Goal: Transaction & Acquisition: Purchase product/service

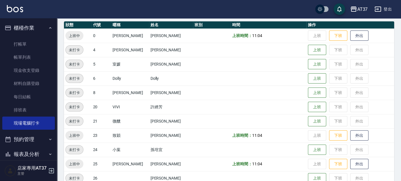
scroll to position [95, 0]
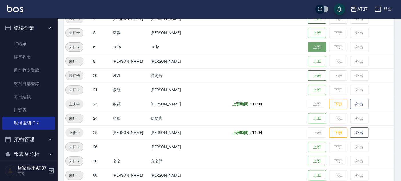
click at [313, 44] on button "上班" at bounding box center [317, 47] width 18 height 10
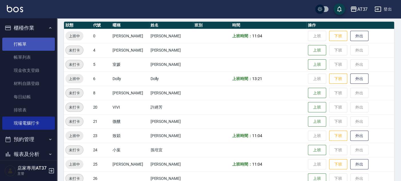
scroll to position [32, 0]
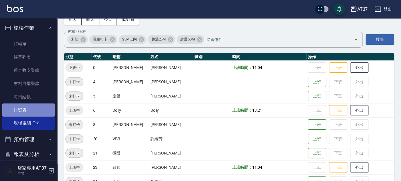
click at [45, 109] on link "排班表" at bounding box center [28, 110] width 53 height 13
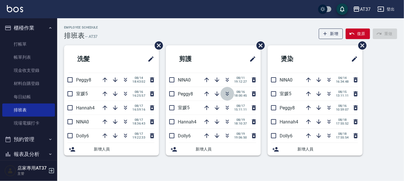
click at [226, 95] on icon "button" at bounding box center [227, 95] width 3 height 2
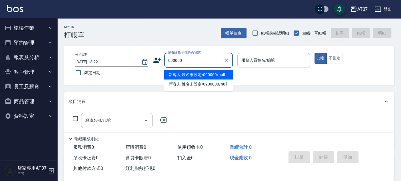
type input "新客人 姓名未設定/090000/null"
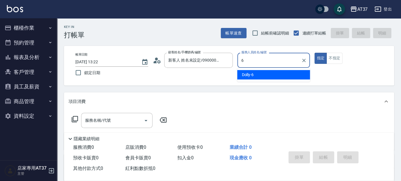
type input "6"
type button "true"
type input "Dolly-6"
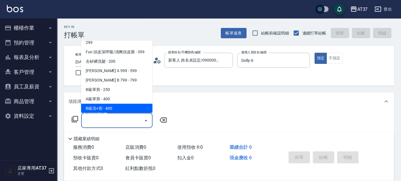
scroll to position [115, 0]
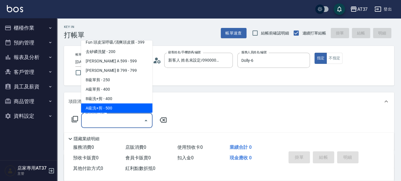
type input "A級洗+剪(204)"
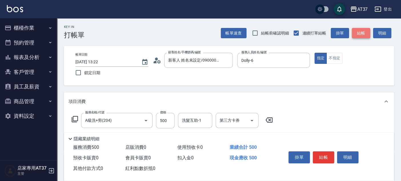
click at [365, 35] on button "結帳" at bounding box center [361, 33] width 18 height 11
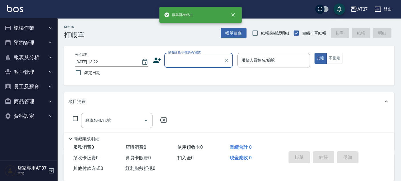
scroll to position [0, 0]
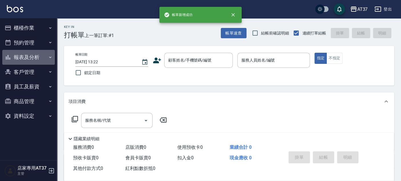
click at [28, 59] on button "報表及分析" at bounding box center [28, 57] width 53 height 15
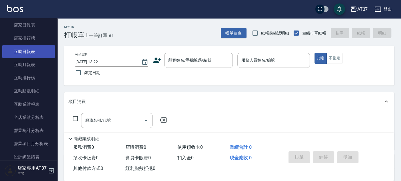
scroll to position [95, 0]
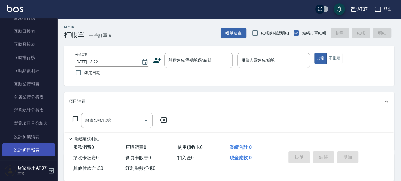
drag, startPoint x: 41, startPoint y: 147, endPoint x: 41, endPoint y: 144, distance: 2.9
click at [41, 147] on link "設計師日報表" at bounding box center [28, 150] width 53 height 13
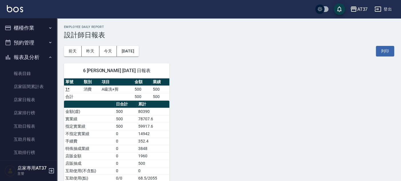
click at [36, 30] on button "櫃檯作業" at bounding box center [28, 28] width 53 height 15
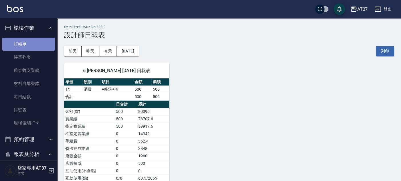
click at [31, 47] on link "打帳單" at bounding box center [28, 44] width 53 height 13
